Goal: Ask a question

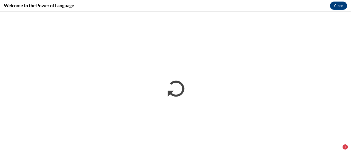
click at [344, 147] on div "1" at bounding box center [344, 146] width 5 height 5
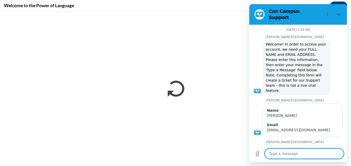
type textarea "x"
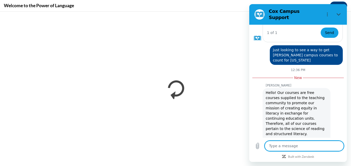
scroll to position [308, 0]
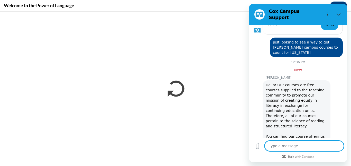
type textarea "i"
type textarea "x"
type textarea "is"
type textarea "x"
type textarea "is"
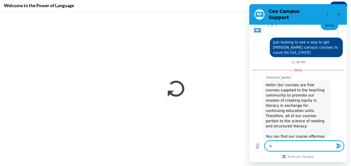
type textarea "x"
type textarea "is t"
type textarea "x"
type textarea "is th"
type textarea "x"
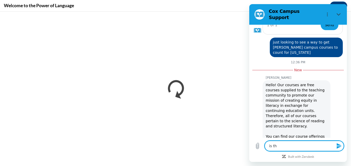
type textarea "is the"
type textarea "x"
type textarea "is ther"
type textarea "x"
type textarea "is there"
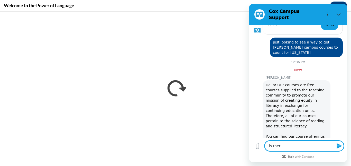
type textarea "x"
type textarea "is there"
type textarea "x"
type textarea "is there a"
type textarea "x"
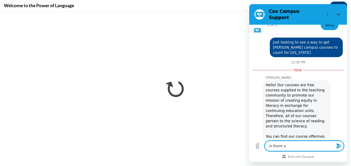
type textarea "is there a"
type textarea "x"
type textarea "is there a w"
type textarea "x"
type textarea "is there a wa"
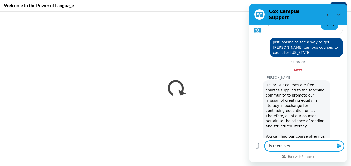
type textarea "x"
type textarea "is there a way"
type textarea "x"
type textarea "is there a way"
type textarea "x"
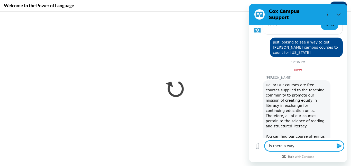
type textarea "is there a way t"
type textarea "x"
type textarea "is there a way to"
type textarea "x"
type textarea "is there a way to"
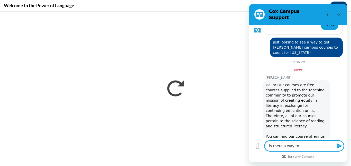
type textarea "x"
type textarea "is there a way to g"
type textarea "x"
type textarea "is there a way to ge"
type textarea "x"
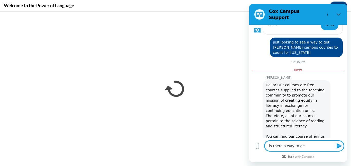
type textarea "is there a way to get"
type textarea "x"
type textarea "is there a way to get"
type textarea "x"
type textarea "is there a way to get t"
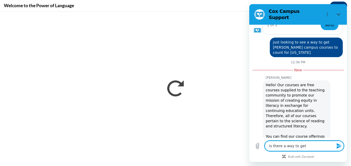
type textarea "x"
type textarea "is there a way to get th"
type textarea "x"
type textarea "is there a way to get the"
type textarea "x"
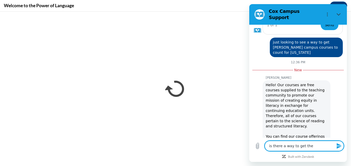
type textarea "is there a way to get them"
type textarea "x"
type textarea "is there a way to get them"
type textarea "x"
type textarea "is there a way to get them a"
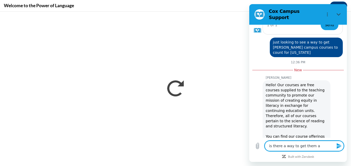
type textarea "x"
type textarea "is there a way to get them ad"
type textarea "x"
type textarea "is there a way to get them add"
type textarea "x"
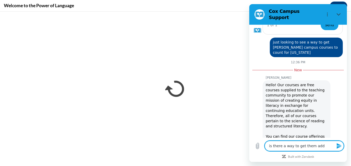
type textarea "is there a way to get them adde"
type textarea "x"
type textarea "is there a way to get them added"
type textarea "x"
type textarea "is there a way to get them added"
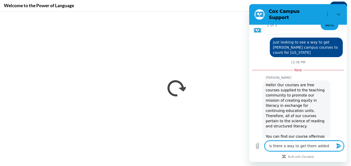
type textarea "x"
type textarea "is there a way to get them added t"
type textarea "x"
type textarea "is there a way to get them added to"
type textarea "x"
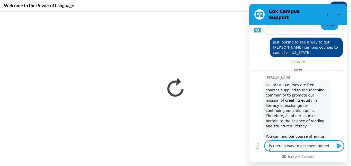
type textarea "is there a way to get them added to"
type textarea "x"
type textarea "is there a way to get them added to t"
type textarea "x"
type textarea "is there a way to get them added to th"
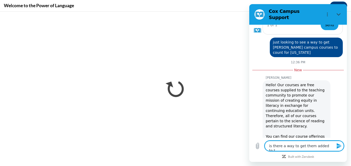
type textarea "x"
type textarea "is there a way to get them added to the"
type textarea "x"
type textarea "is there a way to get them added to the"
type textarea "x"
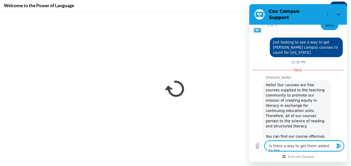
type textarea "is there a way to get them added to the P"
type textarea "x"
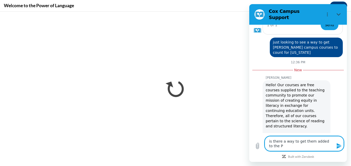
type textarea "is there a way to get them added to the"
type textarea "x"
type textarea "is there a way to get them added to the w"
type textarea "x"
type textarea "is there a way to get them added to the"
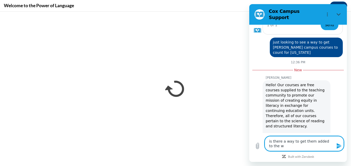
type textarea "x"
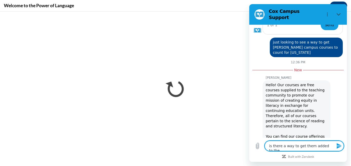
type textarea "is there a way to get them added to the c"
type textarea "x"
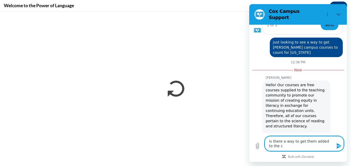
type textarea "is there a way to get them added to the co"
type textarea "x"
type textarea "is there a way to get them added to the cou"
type textarea "x"
type textarea "is there a way to get them added to the cour"
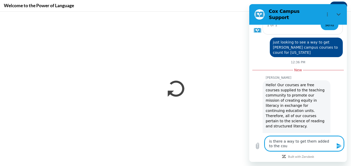
type textarea "x"
type textarea "is there a way to get them added to the cours"
type textarea "x"
type textarea "is there a way to get them added to the course"
type textarea "x"
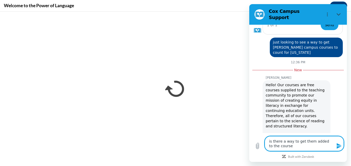
type textarea "is there a way to get them added to the courses"
type textarea "x"
type textarea "is there a way to get them added to the courses"
type textarea "x"
type textarea "is there a way to get them added to the courses t"
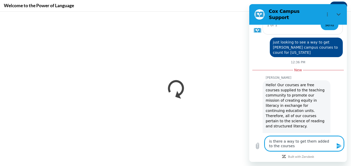
type textarea "x"
type textarea "is there a way to get them added to the courses th"
type textarea "x"
type textarea "is there a way to get them added to the courses tha"
type textarea "x"
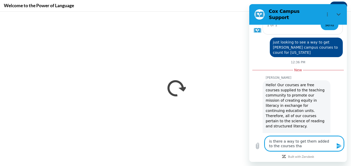
type textarea "is there a way to get them added to the courses that"
type textarea "x"
type textarea "is there a way to get them added to the courses that"
type textarea "x"
type textarea "is there a way to get them added to the courses that c"
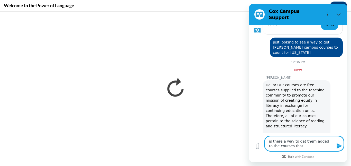
type textarea "x"
type textarea "is there a way to get them added to the courses that co"
type textarea "x"
type textarea "is there a way to get them added to the courses that cou"
type textarea "x"
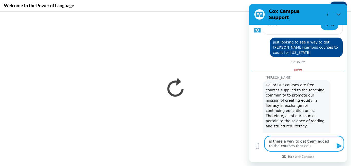
type textarea "is there a way to get them added to the courses that coun"
type textarea "x"
type textarea "is there a way to get them added to the courses that count"
type textarea "x"
type textarea "is there a way to get them added to the courses that count"
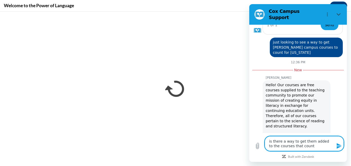
type textarea "x"
type textarea "is there a way to get them added to the courses that count f"
type textarea "x"
type textarea "is there a way to get them added to the courses that count fo"
type textarea "x"
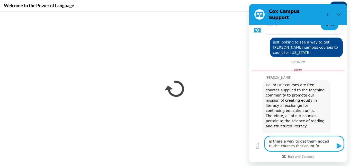
type textarea "is there a way to get them added to the courses that count for"
type textarea "x"
type textarea "is there a way to get them added to the courses that count for"
type textarea "x"
type textarea "is there a way to get them added to the courses that count for c"
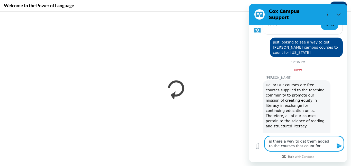
type textarea "x"
type textarea "is there a way to get them added to the courses that count for cr"
type textarea "x"
type textarea "is there a way to get them added to the courses that count for cre"
type textarea "x"
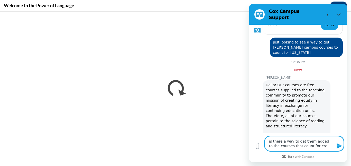
type textarea "is there a way to get them added to the courses that count for cred"
type textarea "x"
type textarea "is there a way to get them added to the courses that count for credd"
type textarea "x"
type textarea "is there a way to get them added to the courses that count for creddi"
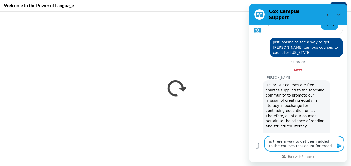
type textarea "x"
type textarea "is there a way to get them added to the courses that count for creddit"
type textarea "x"
type textarea "is there a way to get them added to the courses that count for creddit"
type textarea "x"
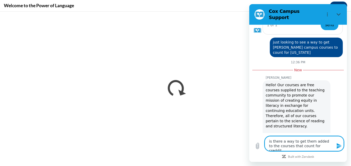
type textarea "is there a way to get them added to the courses that count for creddit w"
type textarea "x"
type textarea "is there a way to get them added to the courses that count for creddit wi"
type textarea "x"
type textarea "is there a way to get them added to the courses that count for creddit wit"
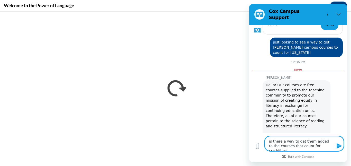
type textarea "x"
type textarea "is there a way to get them added to the courses that count for creddit with"
type textarea "x"
type textarea "is there a way to get them added to the courses that count for creddit with"
type textarea "x"
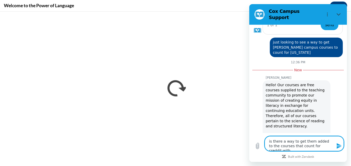
type textarea "is there a way to get them added to the courses that count for creddit with D"
type textarea "x"
type textarea "is there a way to get them added to the courses that count for creddit with DH"
type textarea "x"
type textarea "is there a way to get them added to the courses that count for creddit with DHS"
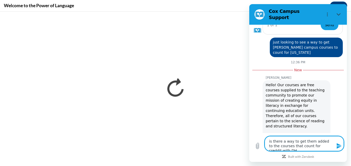
type textarea "x"
type textarea "is there a way to get them added to the courses that count for creddit with DHS"
type textarea "x"
type textarea "is there a way to get them added to the courses that count for creddit with DHS…"
type textarea "x"
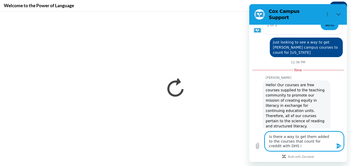
type textarea "is there a way to get them added to the courses that count for creddit with DHS…"
type textarea "x"
type textarea "is there a way to get them added to the courses that count for creddit with DHS…"
type textarea "x"
type textarea "is there a way to get them added to the courses that count for creddit with DHS…"
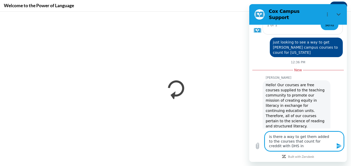
type textarea "x"
type textarea "is there a way to get them added to the courses that count for creddit with DHS…"
type textarea "x"
type textarea "is there a way to get them added to the courses that count for creddit with DHS…"
type textarea "x"
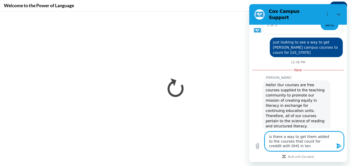
type textarea "is there a way to get them added to the courses that count for creddit with DHS…"
type textarea "x"
type textarea "is there a way to get them added to the courses that count for creddit with DHS…"
type textarea "x"
type textarea "is there a way to get them added to the courses that count for creddit with DHS…"
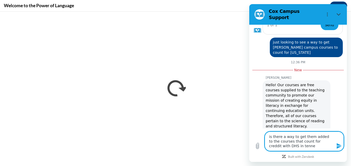
type textarea "x"
type textarea "is there a way to get them added to the courses that count for creddit with DHS…"
type textarea "x"
type textarea "is there a way to get them added to the courses that count for creddit with DHS…"
type textarea "x"
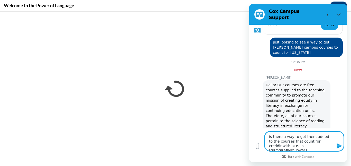
type textarea "is there a way to get them added to the courses that count for creddit with DHS…"
type textarea "x"
type textarea "is there a way to get them added to the courses that count for creddit with DHS…"
type textarea "x"
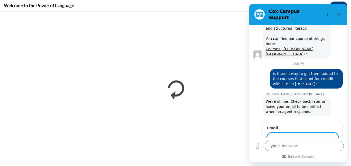
scroll to position [404, 0]
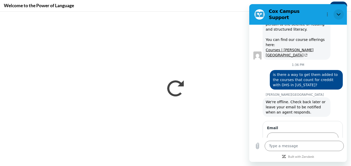
click at [340, 13] on icon "Close" at bounding box center [338, 14] width 4 height 4
type textarea "x"
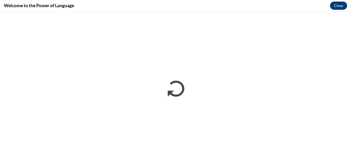
type textarea "x"
